Goal: Transaction & Acquisition: Book appointment/travel/reservation

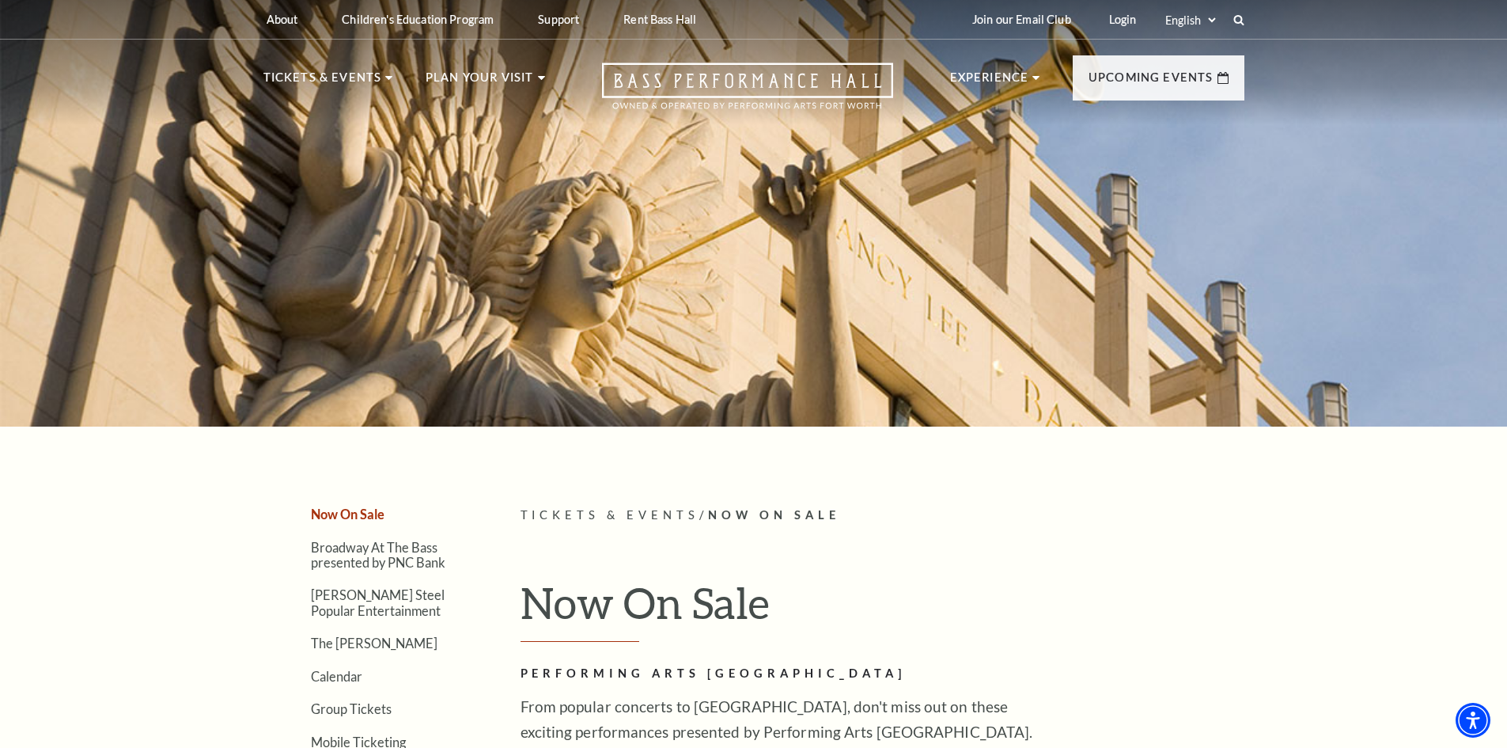
scroll to position [237, 0]
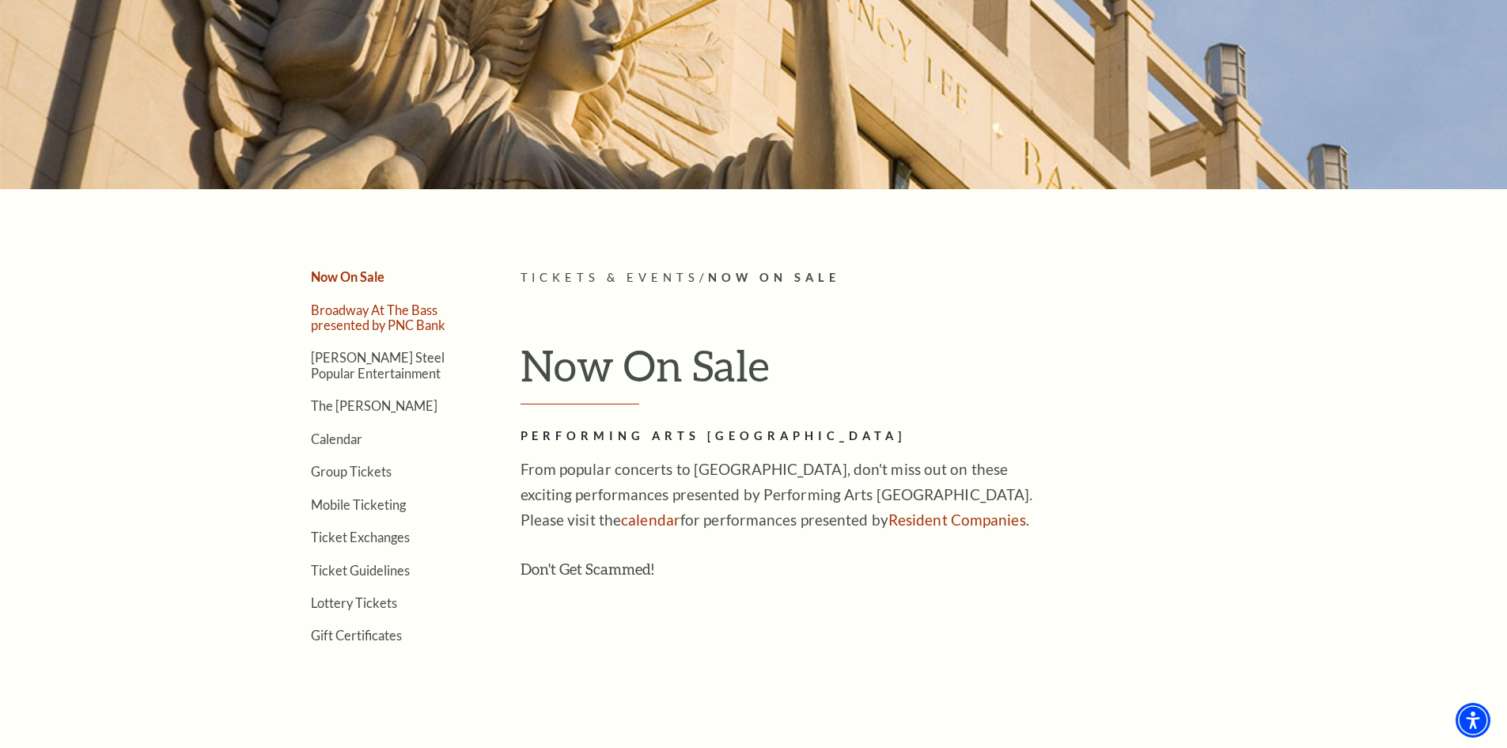
click at [336, 314] on link "Broadway At The Bass presented by PNC Bank" at bounding box center [378, 317] width 134 height 30
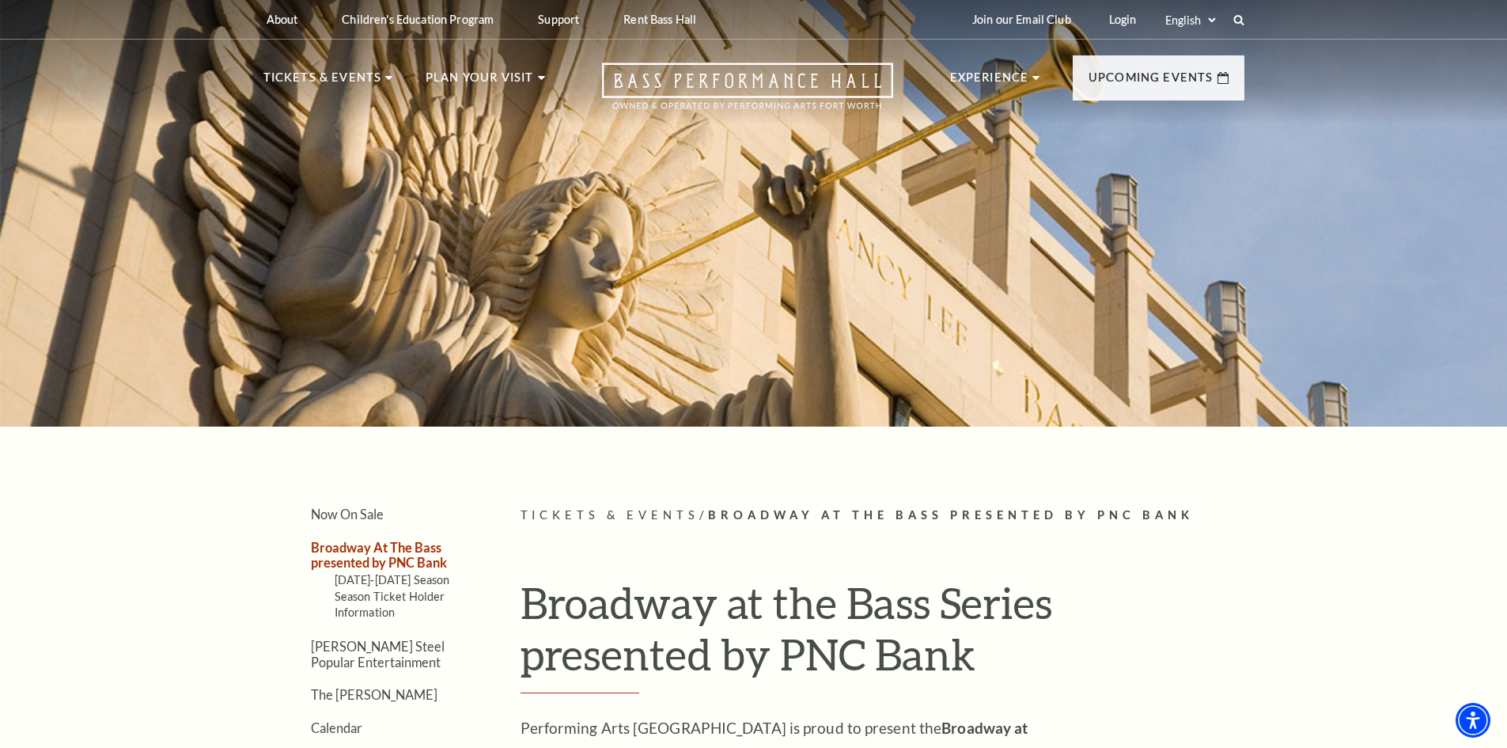
scroll to position [475, 0]
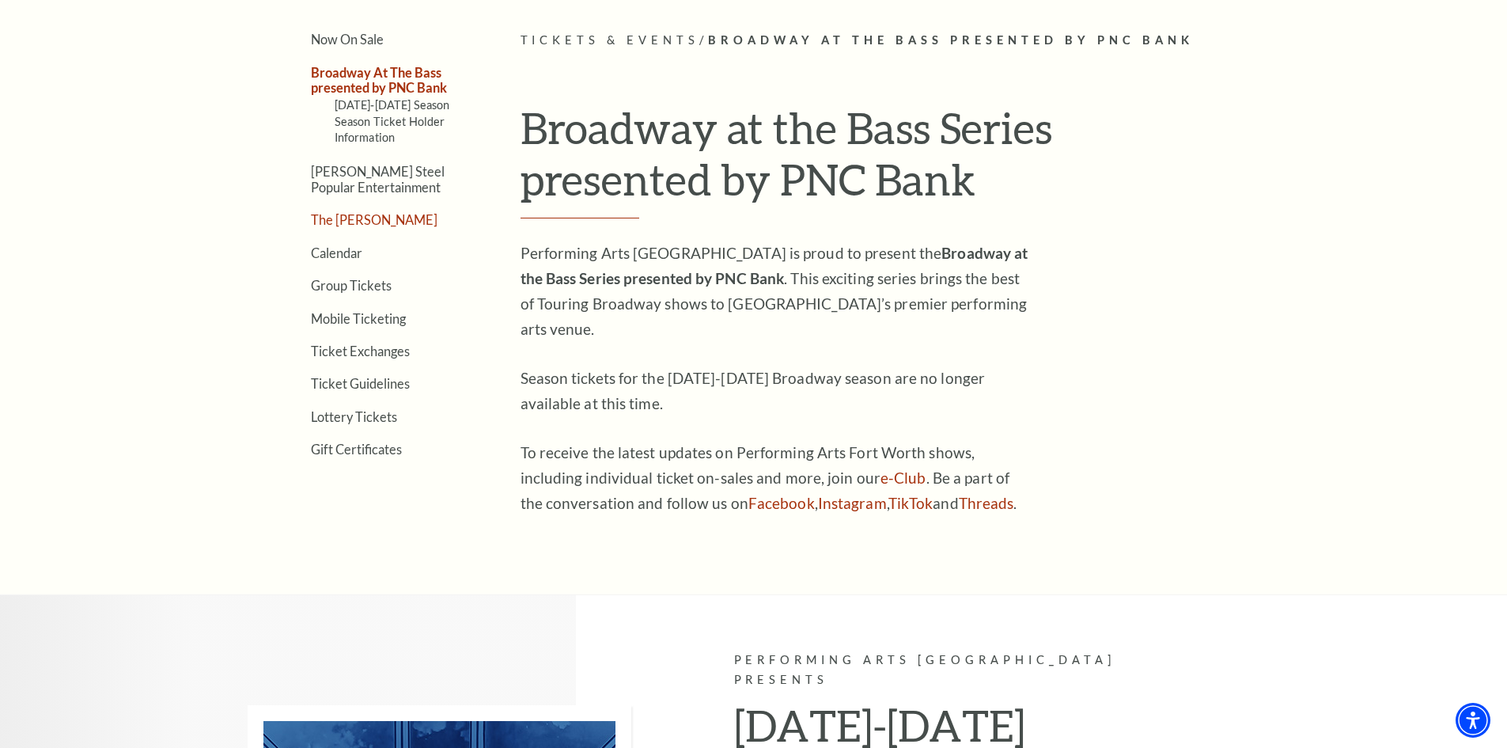
click at [362, 222] on link "The [PERSON_NAME]" at bounding box center [374, 219] width 127 height 15
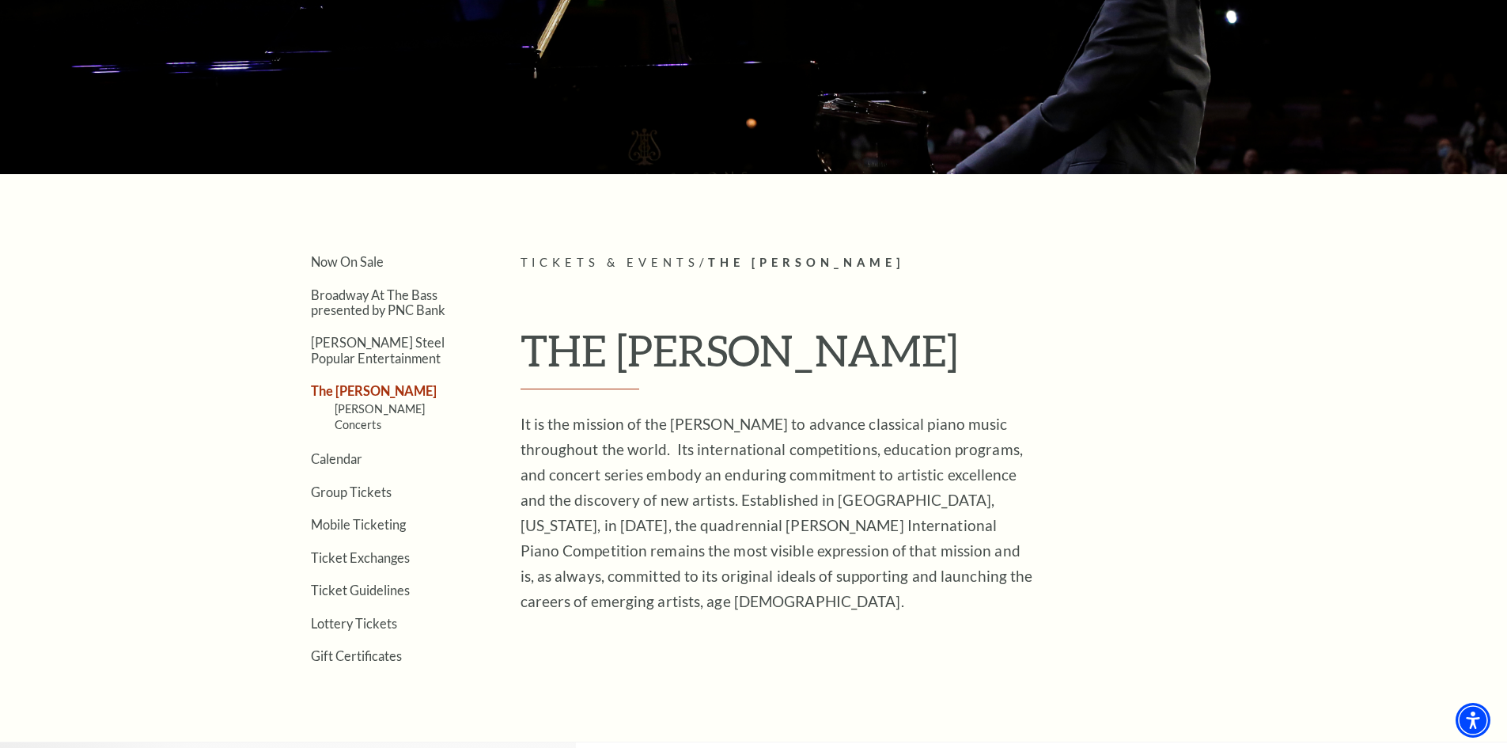
scroll to position [396, 0]
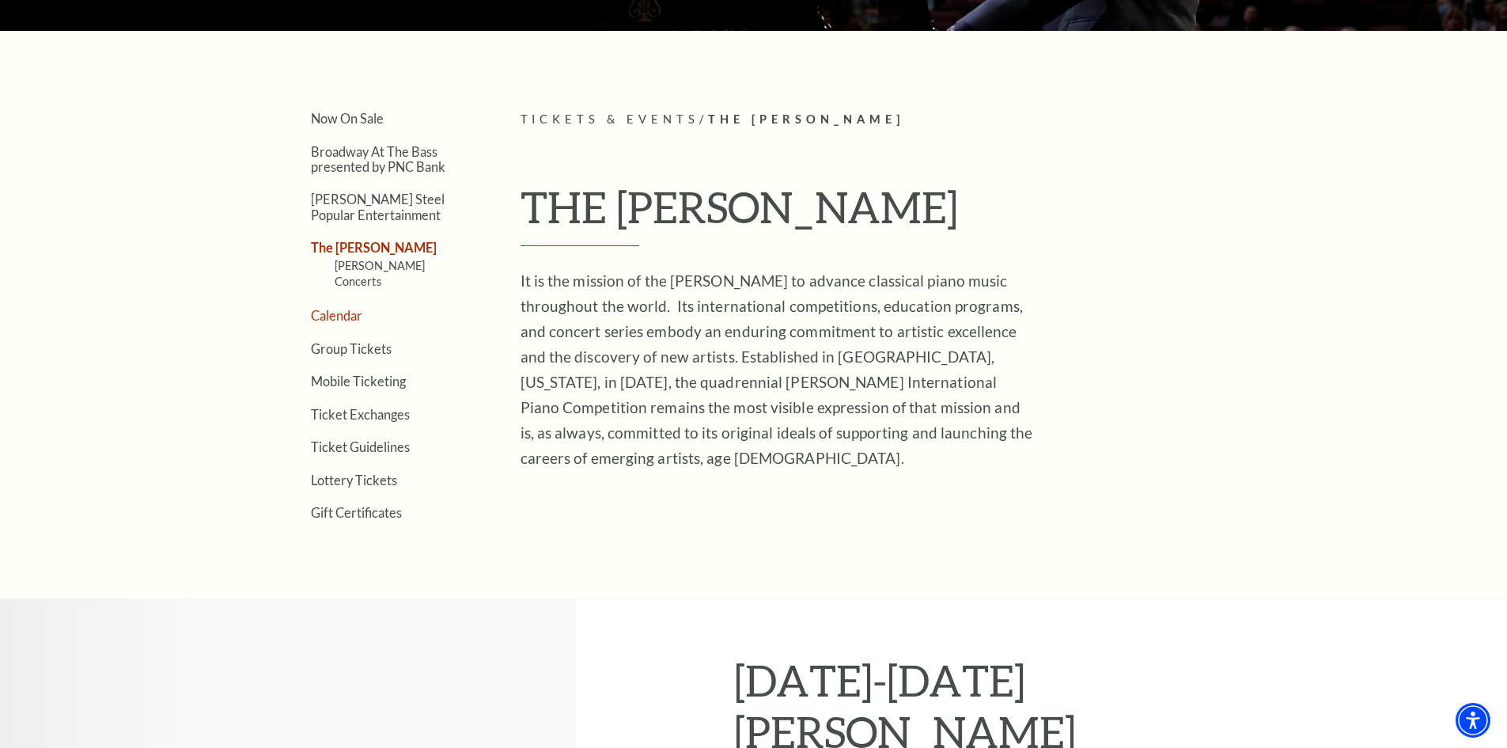
click at [350, 308] on link "Calendar" at bounding box center [336, 315] width 51 height 15
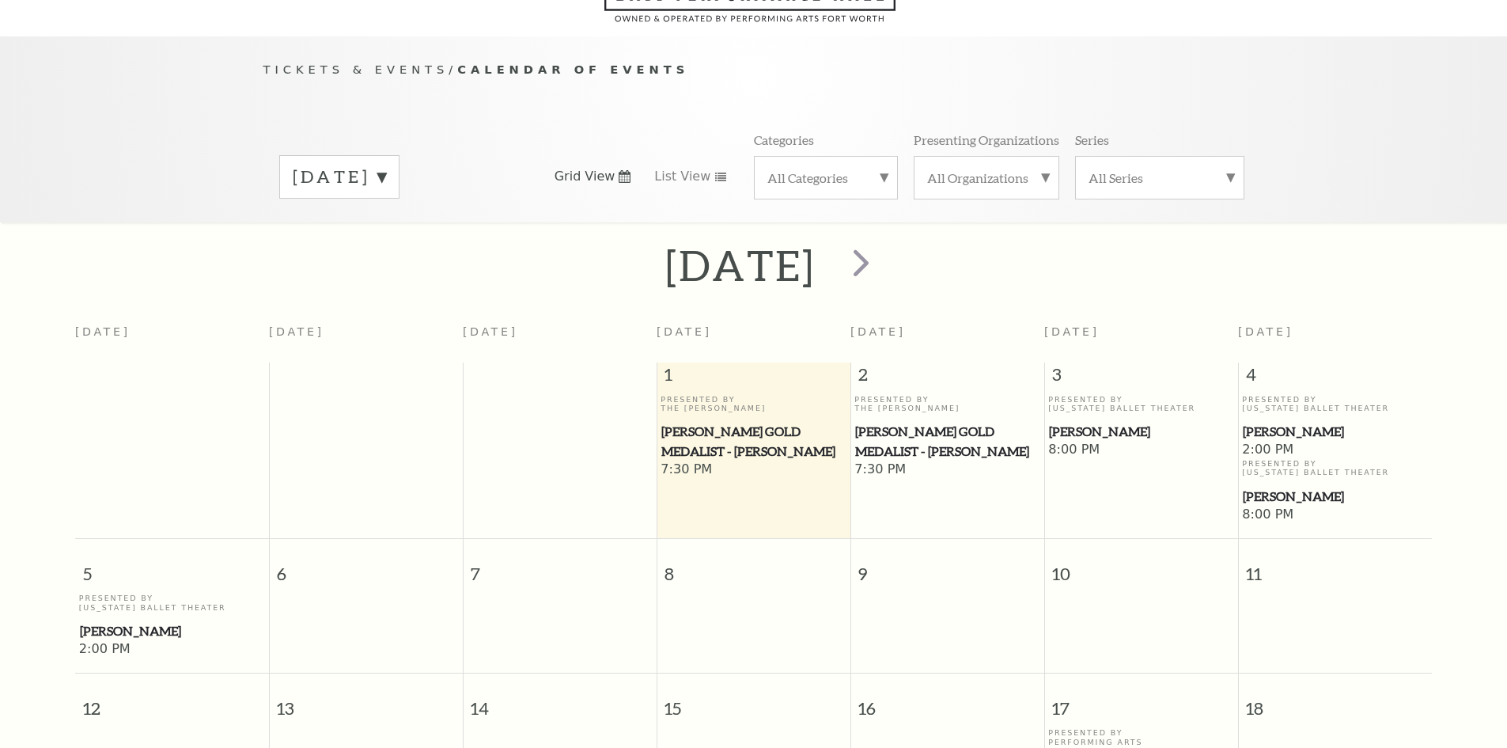
scroll to position [140, 0]
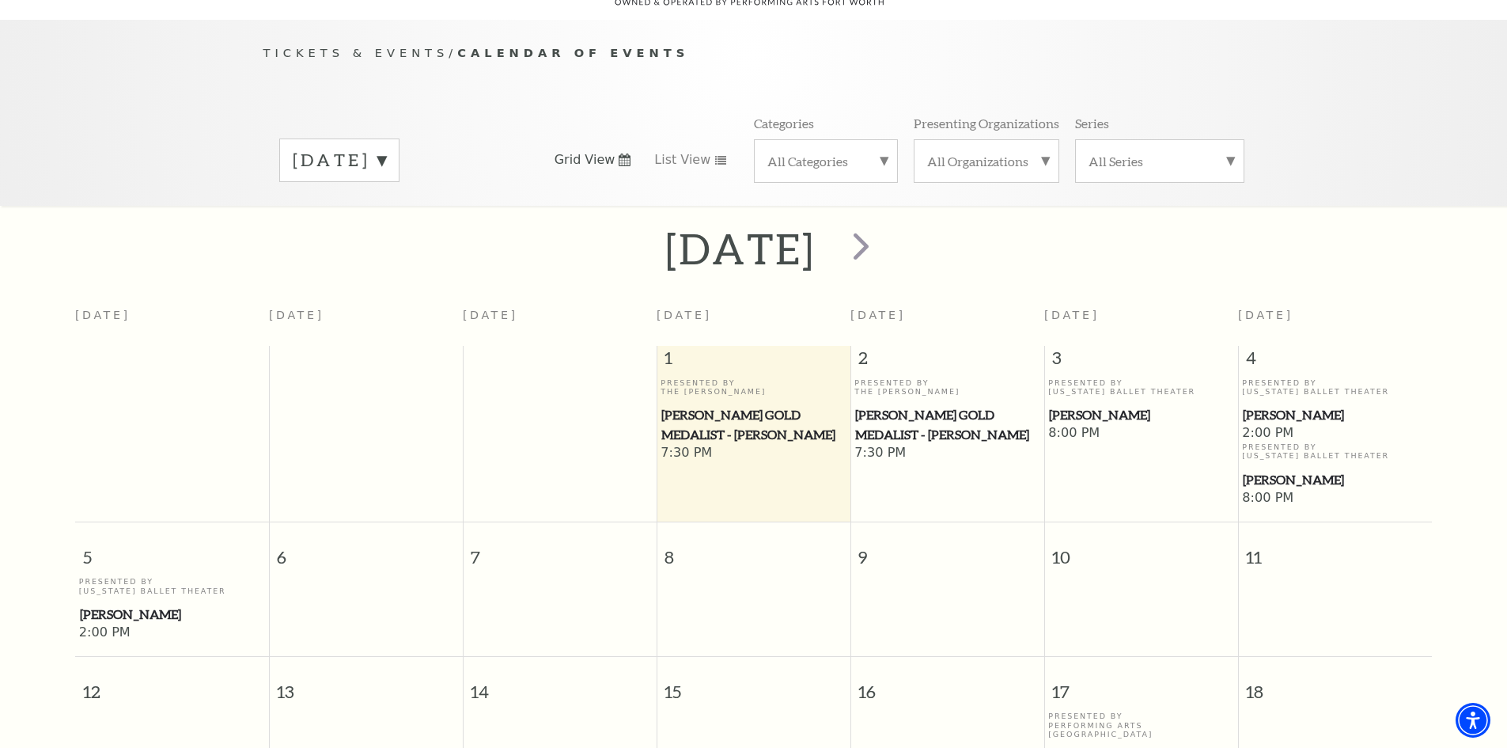
click at [400, 138] on div "October 2025" at bounding box center [339, 160] width 120 height 44
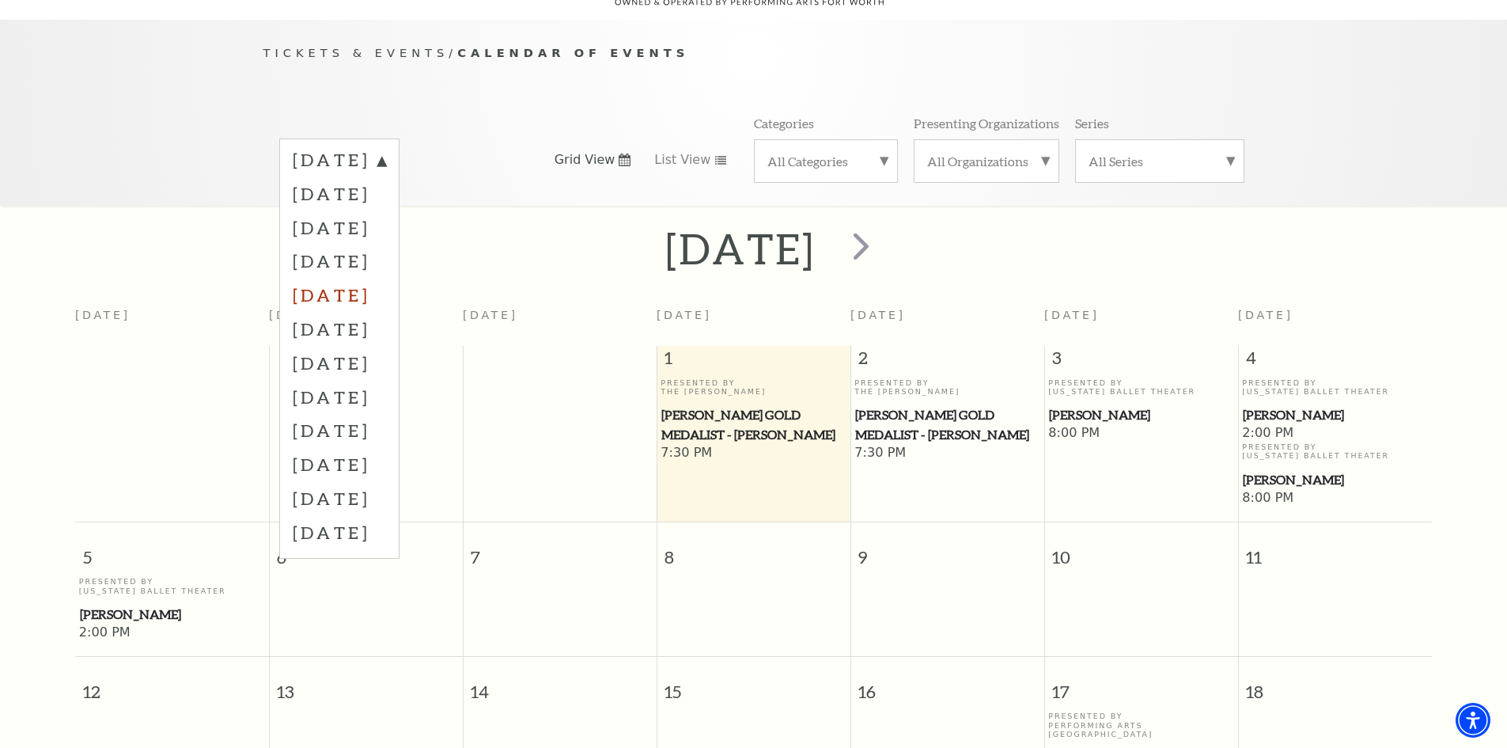
click at [386, 289] on label "February 2026" at bounding box center [339, 295] width 93 height 34
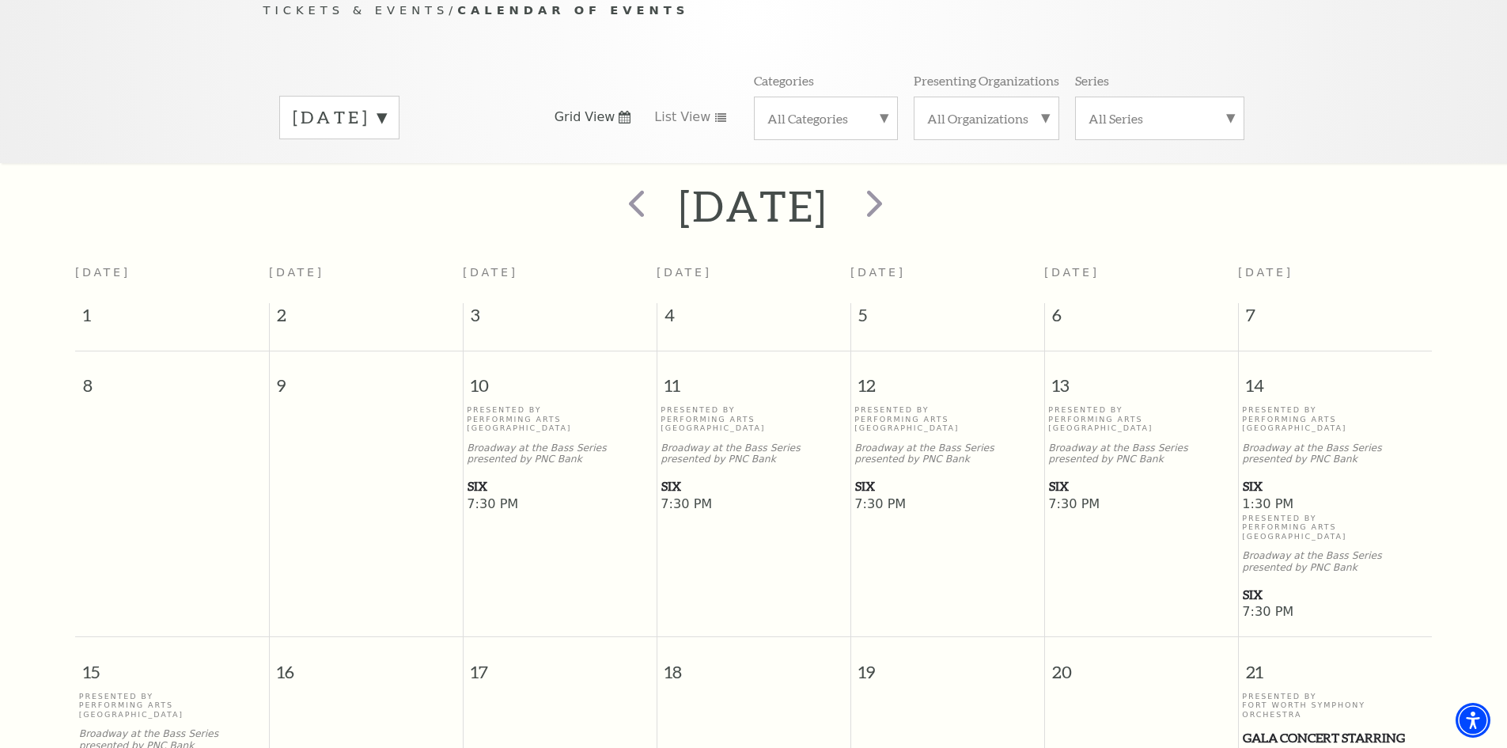
scroll to position [219, 0]
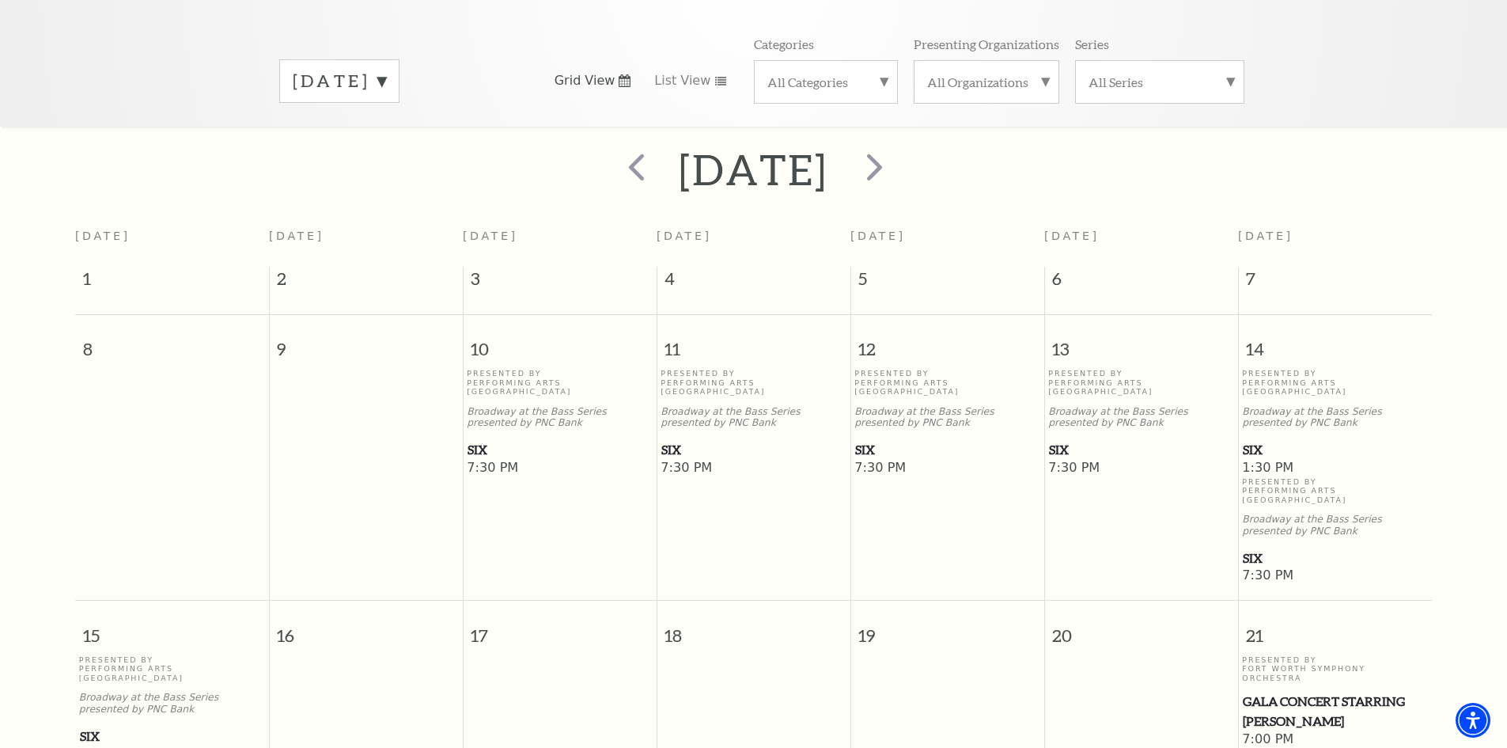
click at [1298, 440] on span "SIX" at bounding box center [1335, 450] width 184 height 20
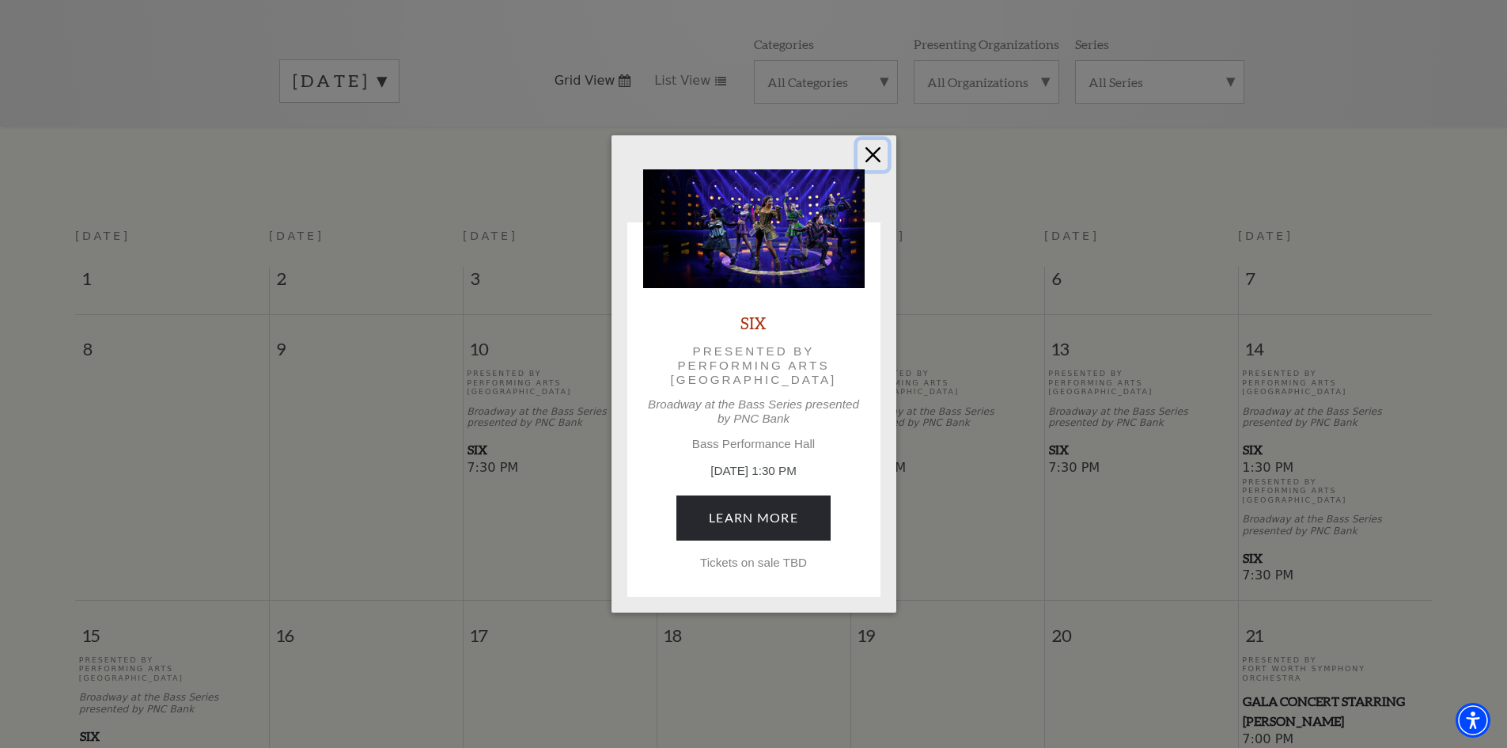
click at [876, 150] on button "Close" at bounding box center [873, 155] width 30 height 30
